Goal: Task Accomplishment & Management: Manage account settings

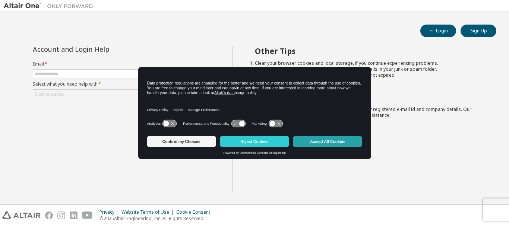
click at [340, 143] on button "Accept All Cookies" at bounding box center [328, 142] width 69 height 10
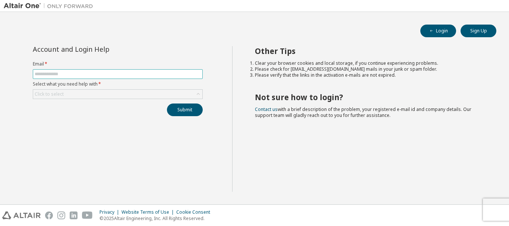
click at [116, 74] on input "text" at bounding box center [118, 74] width 166 height 6
type input "**********"
click at [114, 93] on div "Click to select" at bounding box center [117, 94] width 169 height 9
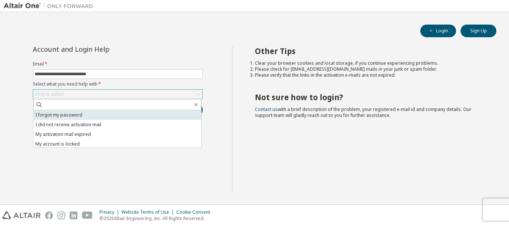
click at [111, 118] on li "I forgot my password" at bounding box center [118, 115] width 168 height 10
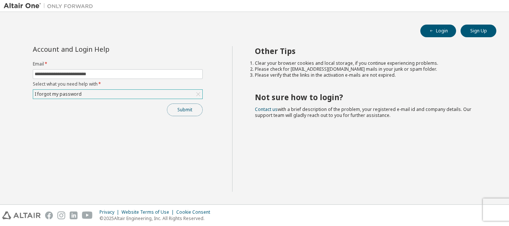
click at [188, 113] on button "Submit" at bounding box center [185, 110] width 36 height 13
click at [187, 107] on button "Submit" at bounding box center [185, 110] width 36 height 13
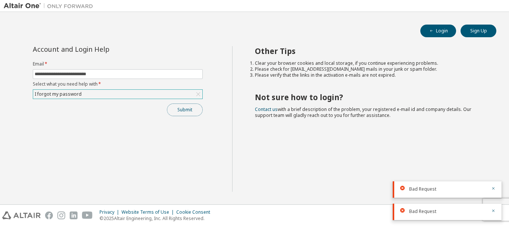
click at [187, 107] on button "Submit" at bounding box center [185, 110] width 36 height 13
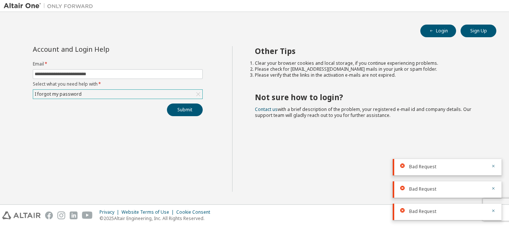
click at [444, 90] on div "Other Tips Clear your browser cookies and local storage, if you continue experi…" at bounding box center [369, 119] width 274 height 146
click at [433, 169] on span "Bad Request" at bounding box center [423, 167] width 27 height 6
click at [438, 26] on button "Login" at bounding box center [439, 31] width 36 height 13
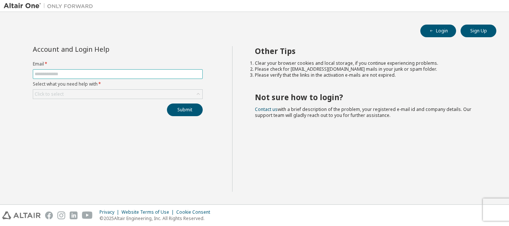
click at [135, 77] on input "text" at bounding box center [118, 74] width 166 height 6
type input "**********"
click at [139, 88] on form "**********" at bounding box center [118, 80] width 170 height 38
click at [140, 95] on div "Click to select" at bounding box center [117, 94] width 169 height 9
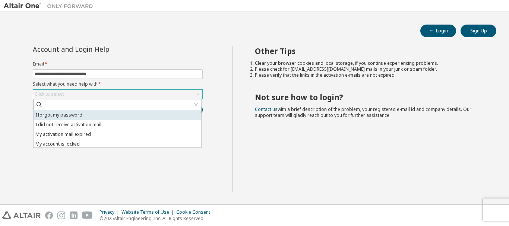
click at [167, 115] on li "I forgot my password" at bounding box center [118, 115] width 168 height 10
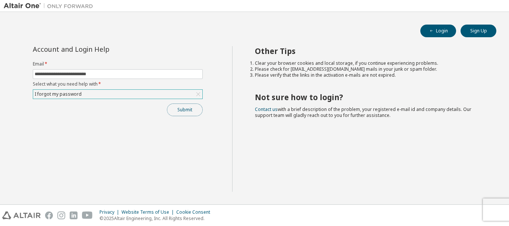
click at [177, 110] on button "Submit" at bounding box center [185, 110] width 36 height 13
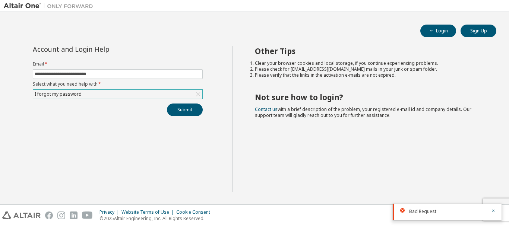
click at [403, 211] on icon at bounding box center [403, 210] width 4 height 4
click at [336, 120] on div "Other Tips Clear your browser cookies and local storage, if you continue experi…" at bounding box center [369, 119] width 274 height 146
